Goal: Information Seeking & Learning: Learn about a topic

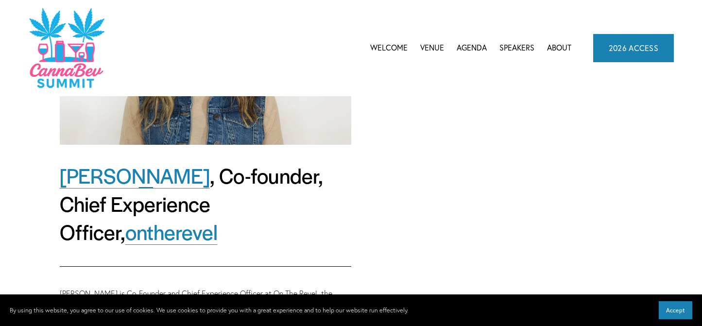
scroll to position [189, 0]
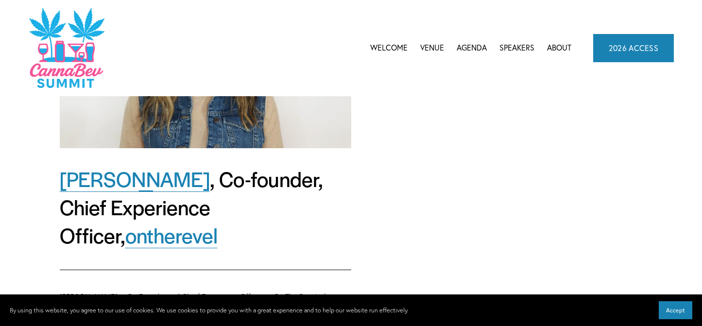
click at [503, 47] on link "Speakers" at bounding box center [517, 48] width 35 height 15
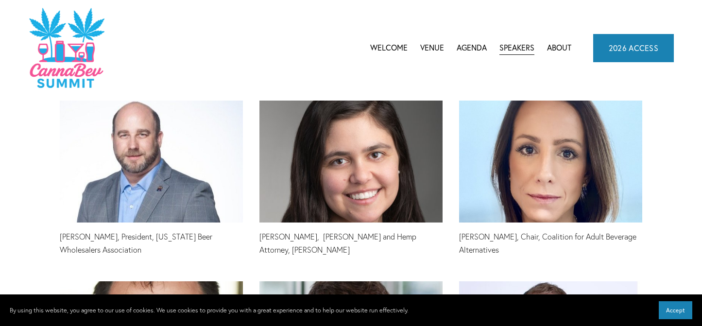
scroll to position [1184, 0]
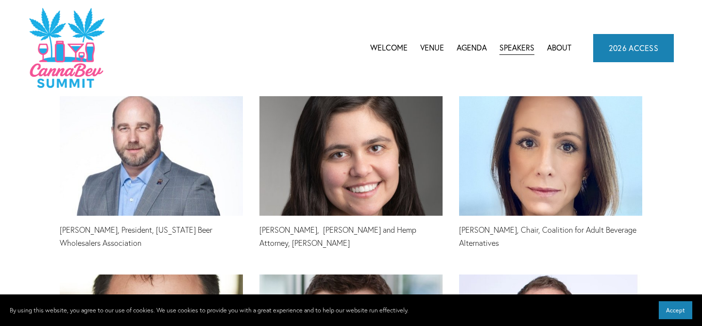
drag, startPoint x: 699, startPoint y: 104, endPoint x: 701, endPoint y: 68, distance: 37.0
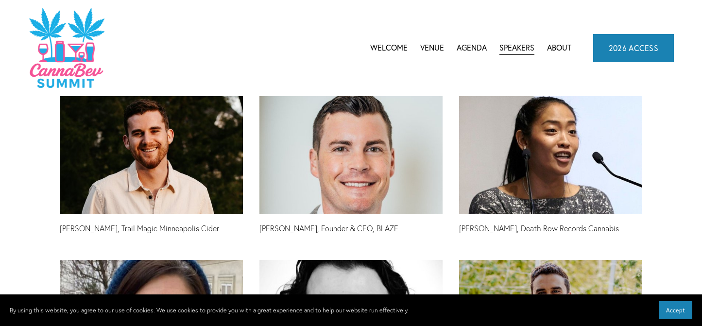
scroll to position [470, 0]
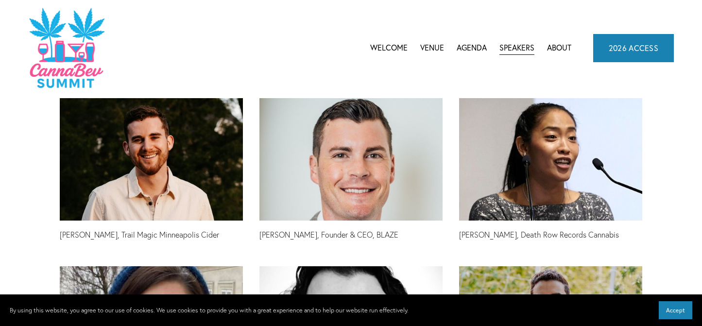
click at [461, 237] on p "Tiffany Chin, Death Row Records Cannabis" at bounding box center [550, 234] width 183 height 13
drag, startPoint x: 461, startPoint y: 237, endPoint x: 492, endPoint y: 231, distance: 31.6
click at [492, 231] on p "Tiffany Chin, Death Row Records Cannabis" at bounding box center [550, 234] width 183 height 13
click at [494, 239] on p "Tiffany Chin, Death Row Records Cannabis" at bounding box center [550, 234] width 183 height 13
click at [459, 234] on p "Tiffany Chin, Death Row Records Cannabis" at bounding box center [550, 234] width 183 height 13
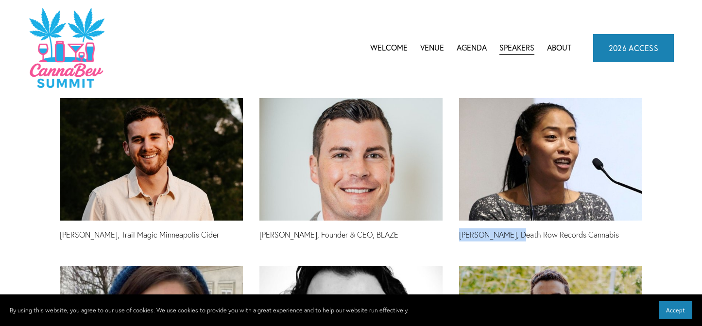
drag, startPoint x: 459, startPoint y: 234, endPoint x: 547, endPoint y: 235, distance: 88.0
click at [523, 235] on p "Tiffany Chin, Death Row Records Cannabis" at bounding box center [550, 234] width 183 height 13
click at [544, 235] on p "Tiffany Chin, Death Row Records Cannabis" at bounding box center [550, 234] width 183 height 13
drag, startPoint x: 574, startPoint y: 235, endPoint x: 596, endPoint y: 234, distance: 21.9
click at [596, 234] on p "Tiffany Chin, Death Row Records Cannabis" at bounding box center [550, 234] width 183 height 13
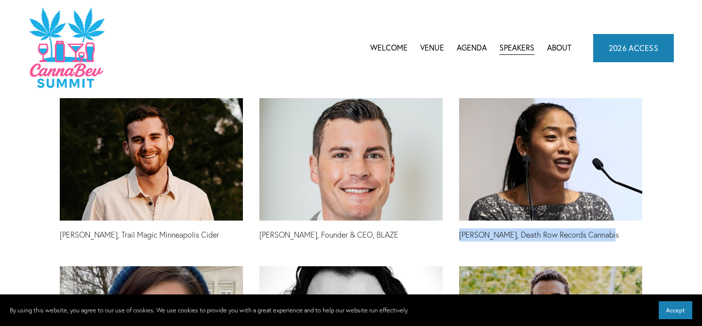
drag, startPoint x: 460, startPoint y: 237, endPoint x: 605, endPoint y: 231, distance: 144.5
click at [605, 231] on p "Tiffany Chin, Death Row Records Cannabis" at bounding box center [550, 234] width 183 height 13
copy p "Tiffany Chin, Death Row Records Cannabis"
